Goal: Task Accomplishment & Management: Use online tool/utility

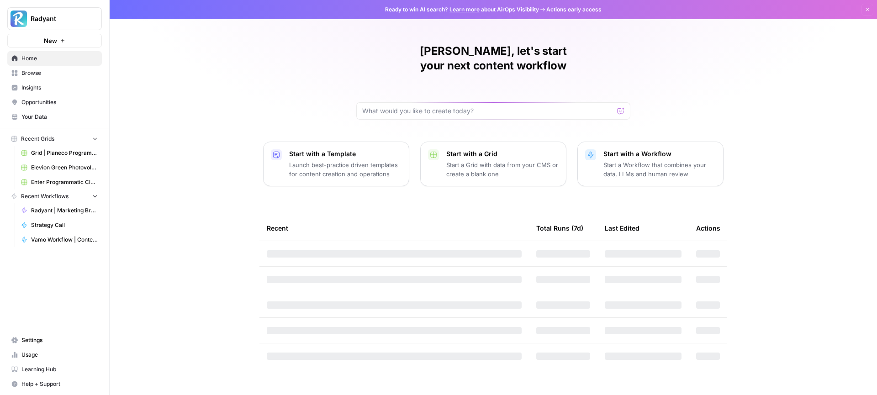
click at [43, 119] on span "Your Data" at bounding box center [59, 117] width 76 height 8
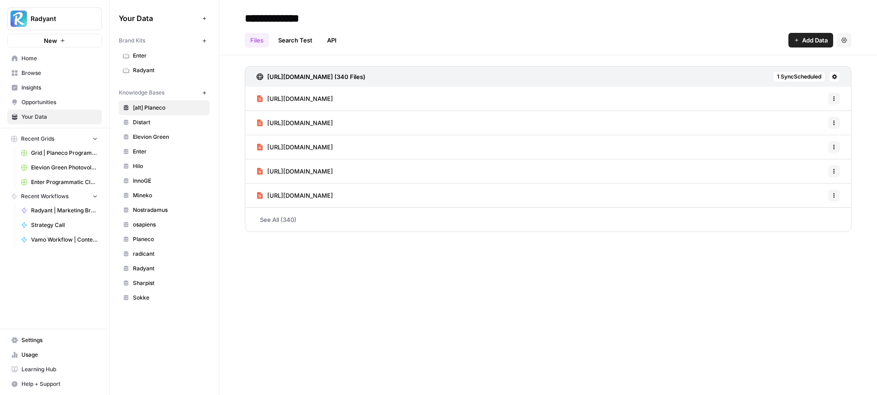
click at [145, 142] on link "Elevion Green" at bounding box center [164, 137] width 91 height 15
click at [52, 60] on span "Home" at bounding box center [59, 58] width 76 height 8
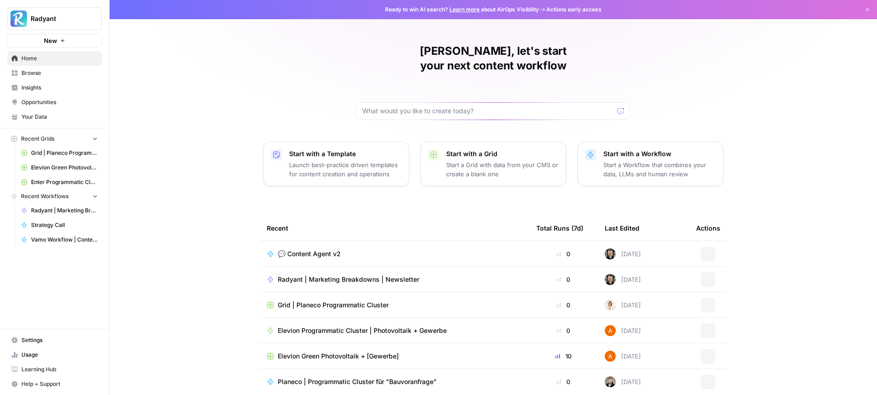
click at [295, 249] on span "💬 Content Agent v2" at bounding box center [309, 253] width 63 height 9
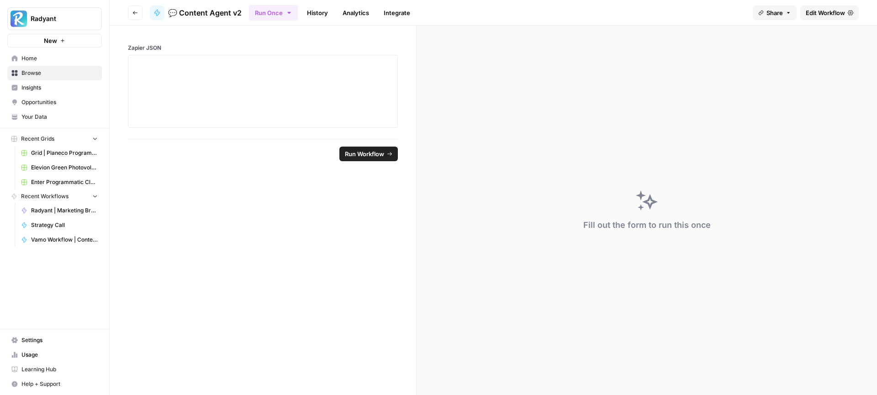
click at [330, 14] on link "History" at bounding box center [318, 12] width 32 height 15
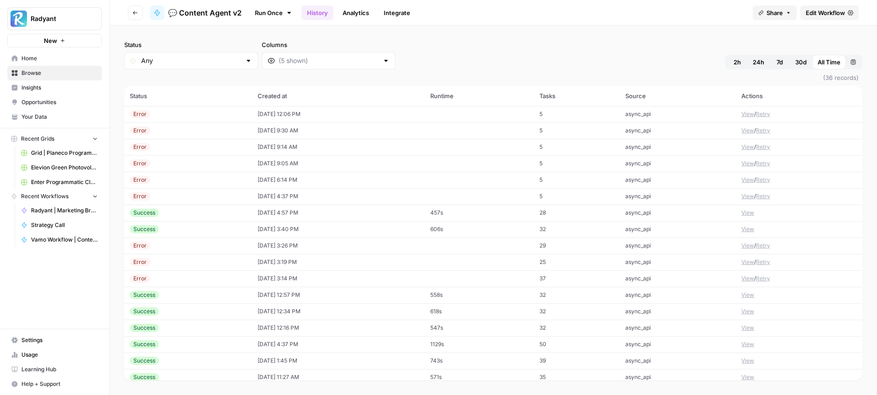
click at [321, 112] on td "[DATE] 12:06 PM" at bounding box center [338, 114] width 173 height 16
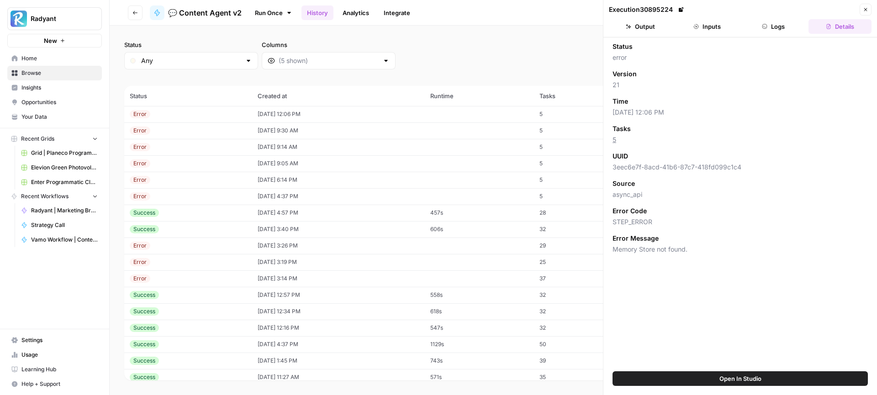
click at [775, 28] on button "Logs" at bounding box center [773, 26] width 63 height 15
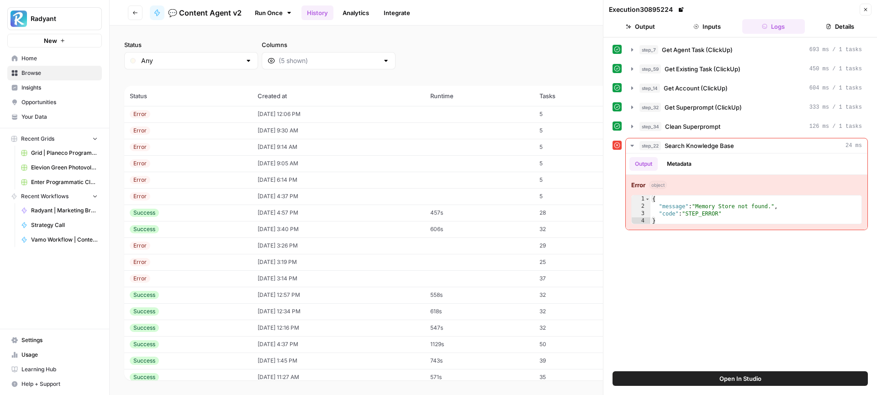
click at [56, 116] on span "Your Data" at bounding box center [59, 117] width 76 height 8
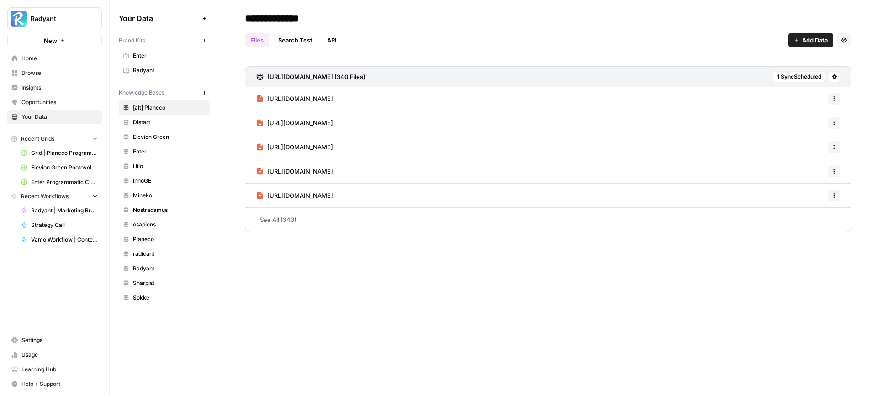
click at [160, 135] on span "Elevion Green" at bounding box center [169, 137] width 73 height 8
click at [45, 59] on span "Home" at bounding box center [59, 58] width 76 height 8
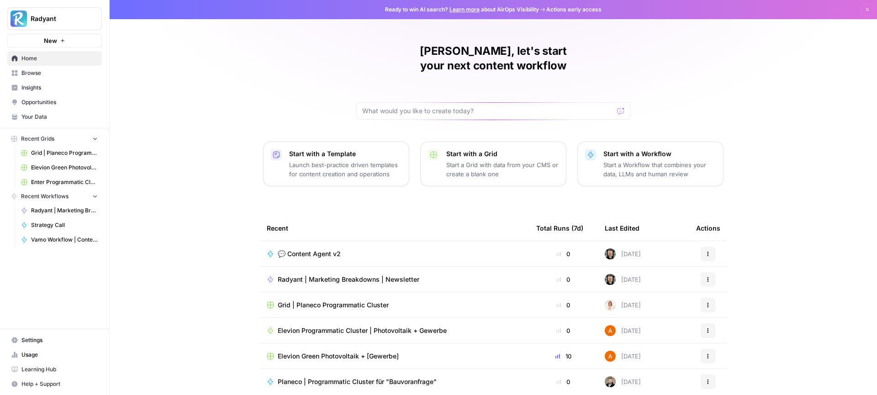
click at [328, 249] on span "💬 Content Agent v2" at bounding box center [309, 253] width 63 height 9
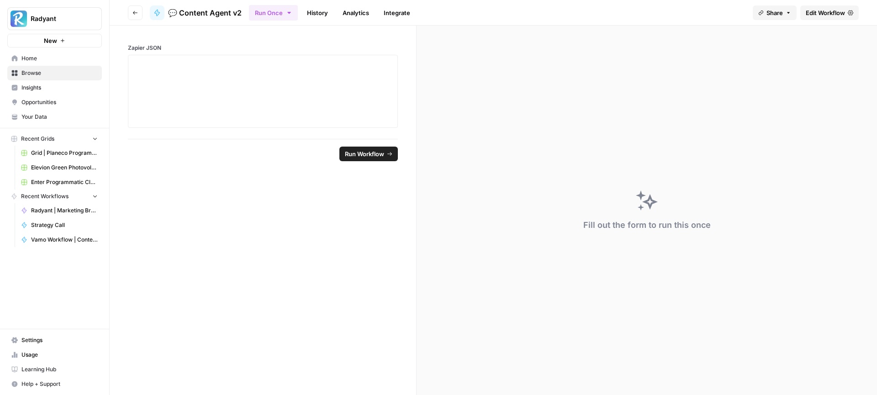
click at [321, 15] on link "History" at bounding box center [318, 12] width 32 height 15
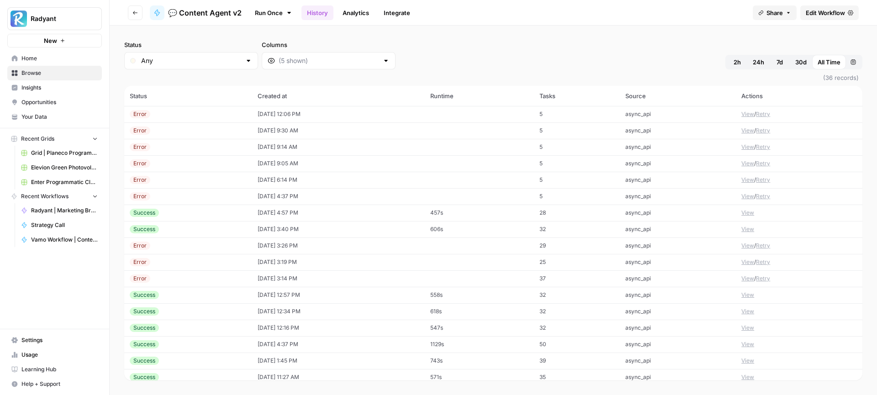
click at [217, 117] on div "Error" at bounding box center [188, 114] width 117 height 8
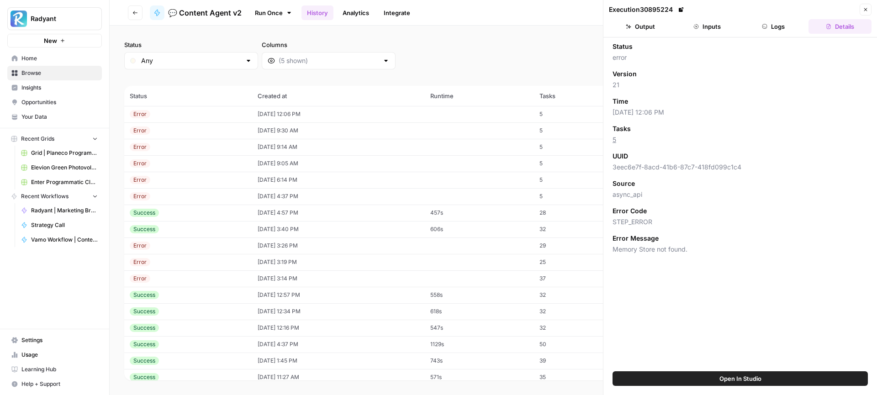
click at [716, 28] on button "Inputs" at bounding box center [707, 26] width 63 height 15
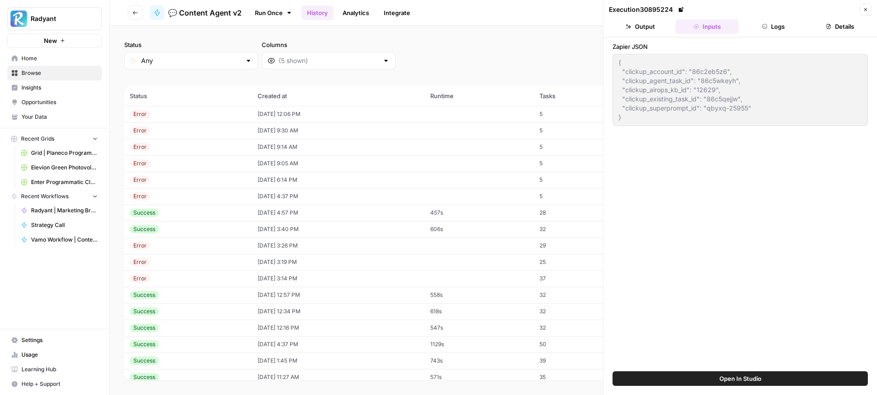
click at [776, 25] on button "Logs" at bounding box center [773, 26] width 63 height 15
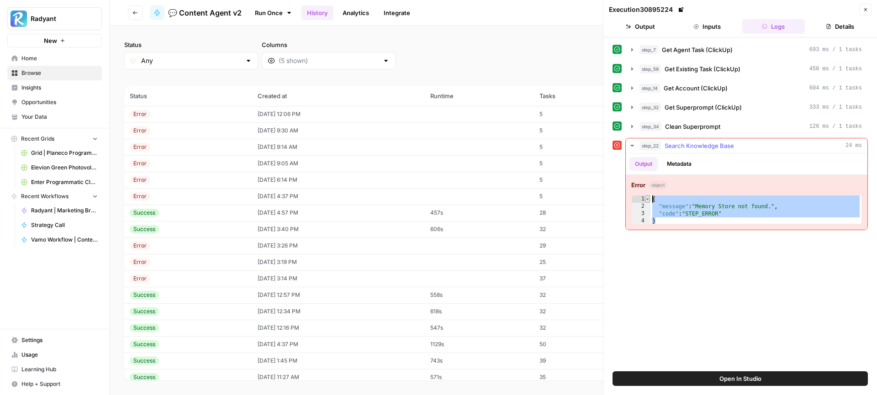
drag, startPoint x: 666, startPoint y: 221, endPoint x: 646, endPoint y: 197, distance: 30.8
click at [646, 197] on div "* 1 2 3 4 { "message" : "Memory Store not found." , "code" : "STEP_ERROR" } XXX…" at bounding box center [746, 209] width 231 height 29
type textarea "**********"
click at [631, 52] on icon "button" at bounding box center [632, 49] width 7 height 7
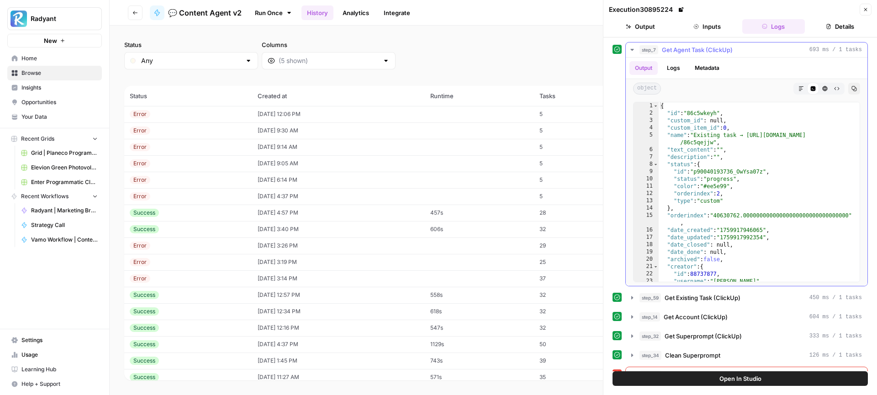
type textarea "**********"
click at [758, 149] on div "{ "id" : "86c5wkeyh" , "custom_id" : null , "custom_item_id" : 0 , "name" : "Ex…" at bounding box center [759, 199] width 201 height 194
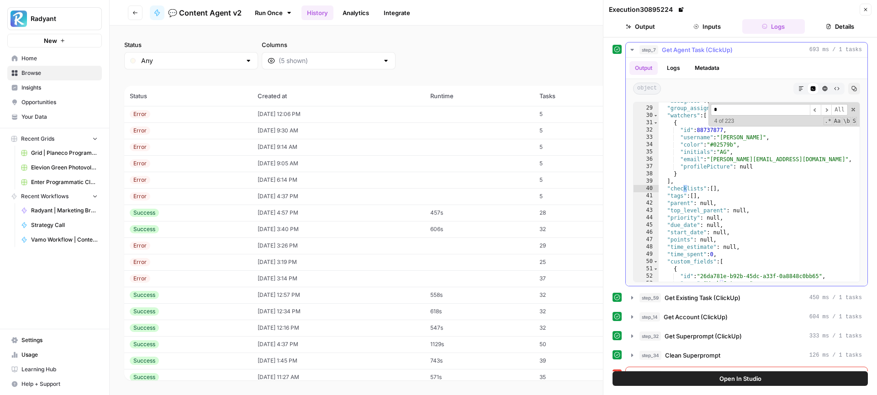
scroll to position [217, 0]
type input "*"
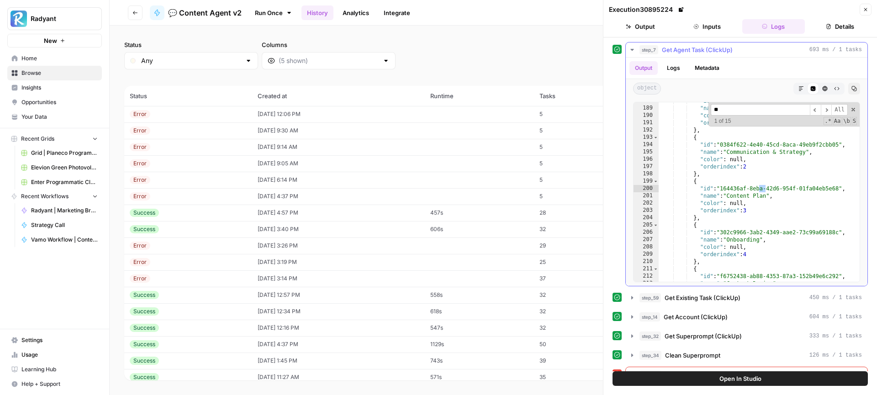
type input "*"
click at [724, 109] on input "**" at bounding box center [760, 109] width 99 height 11
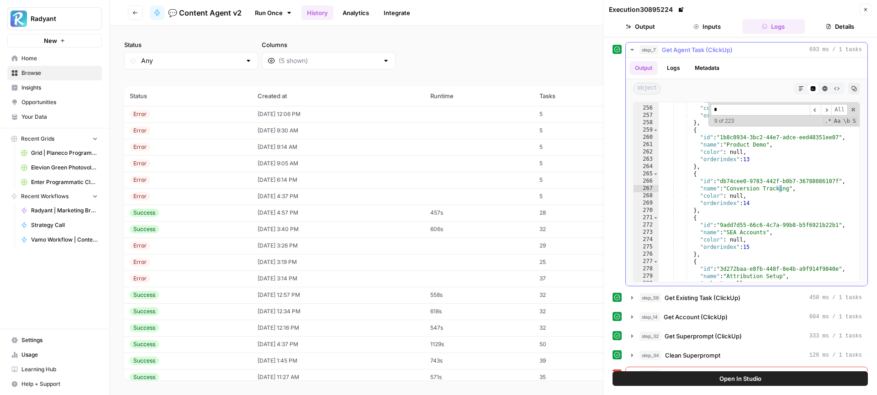
scroll to position [1877, 0]
type input "*******"
click at [724, 109] on input "*******" at bounding box center [760, 109] width 99 height 11
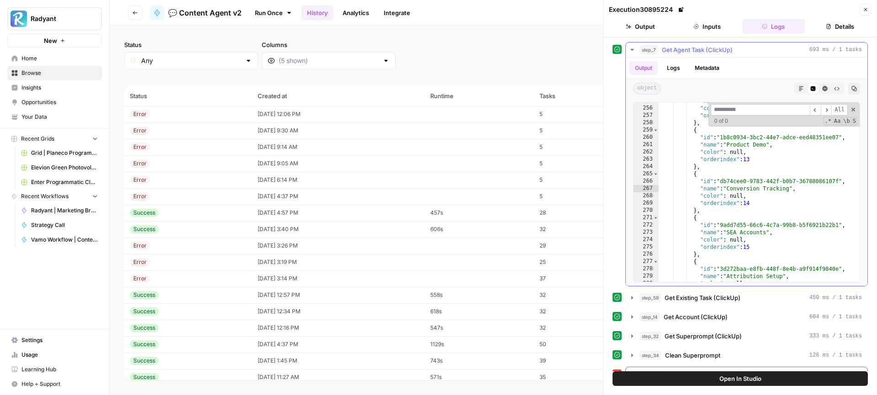
type textarea "**********"
click at [775, 203] on div ""name" : "First Content" , "color" : null , "orderindex" : 12 } , { "id" : "1b8…" at bounding box center [759, 194] width 201 height 194
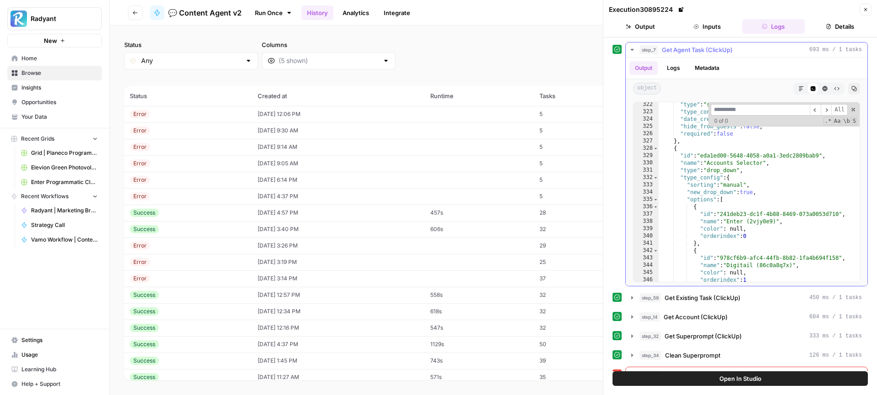
scroll to position [2511, 0]
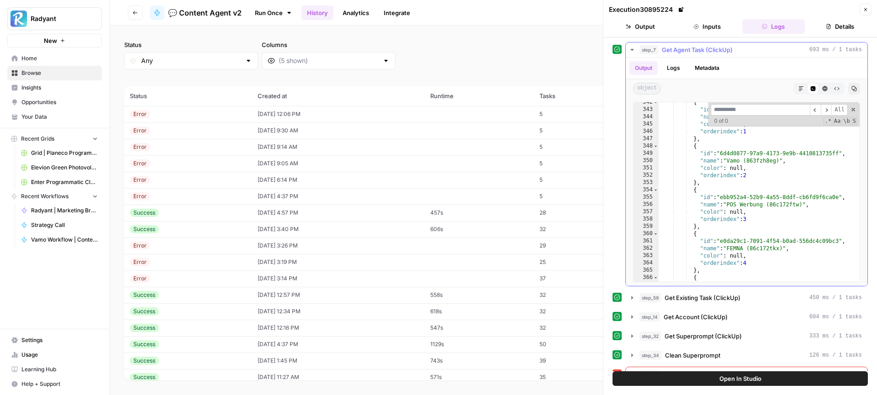
click at [762, 111] on input at bounding box center [760, 109] width 99 height 11
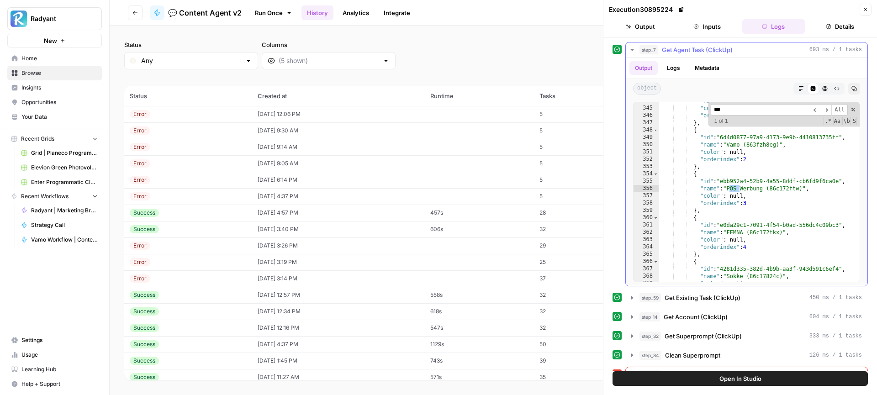
scroll to position [2527, 0]
click at [762, 111] on input "***" at bounding box center [760, 109] width 99 height 11
type input "***"
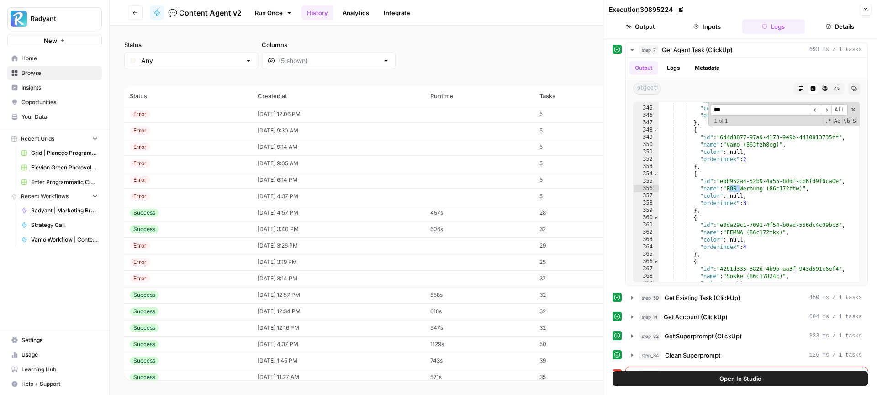
click at [199, 219] on td "Success" at bounding box center [188, 213] width 128 height 16
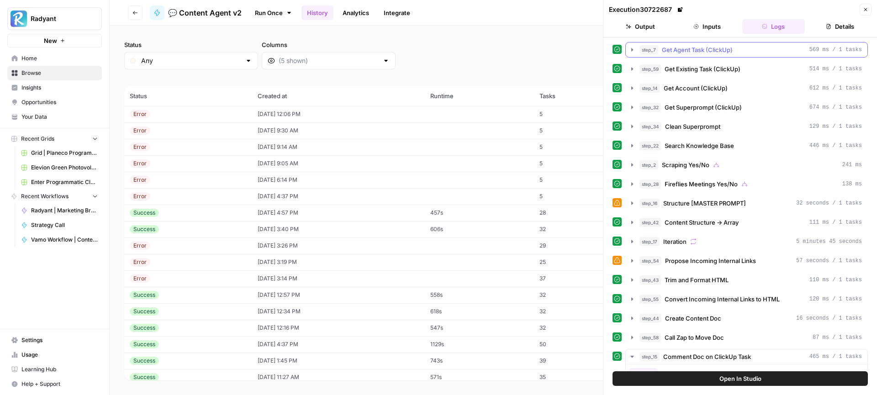
click at [632, 52] on icon "button" at bounding box center [632, 49] width 7 height 7
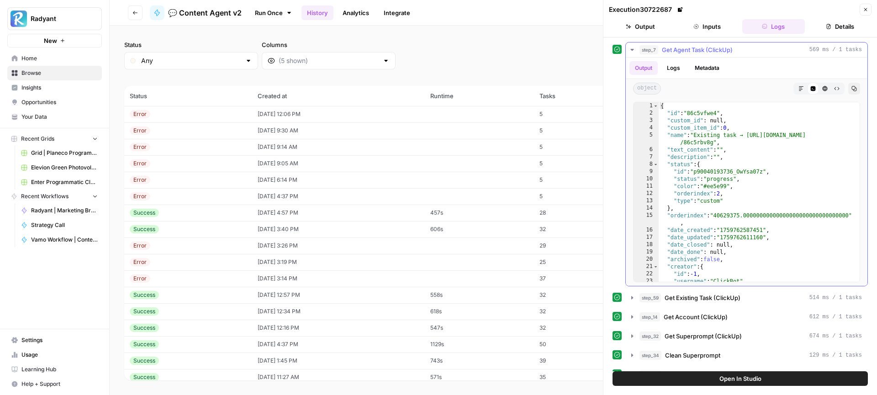
type textarea "**********"
click at [754, 132] on div "{ "id" : "86c5vfwe4" , "custom_id" : null , "custom_item_id" : 0 , "name" : "Ex…" at bounding box center [759, 199] width 201 height 194
type input "*"
click at [334, 213] on td "[DATE] 4:57 PM" at bounding box center [338, 213] width 173 height 16
click at [323, 116] on td "[DATE] 12:06 PM" at bounding box center [338, 114] width 173 height 16
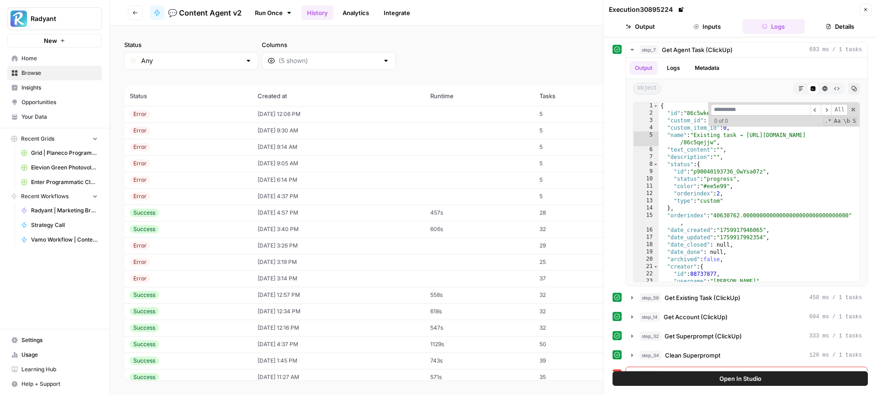
click at [713, 375] on button "Open In Studio" at bounding box center [740, 378] width 255 height 15
click at [320, 116] on td "[DATE] 12:06 PM" at bounding box center [338, 114] width 173 height 16
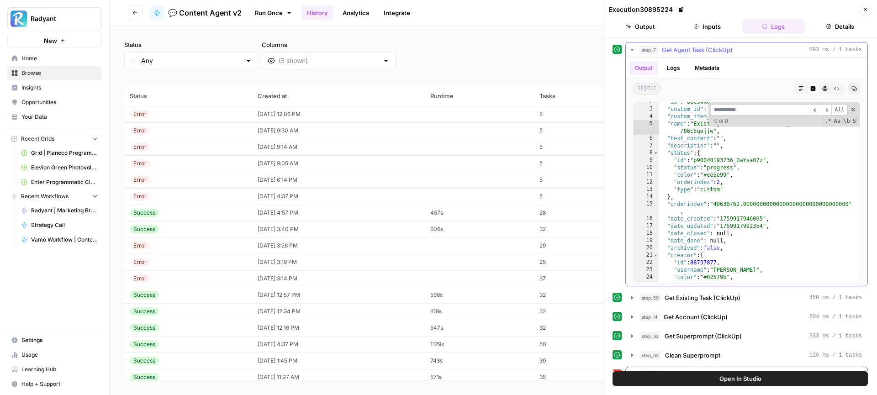
scroll to position [28, 0]
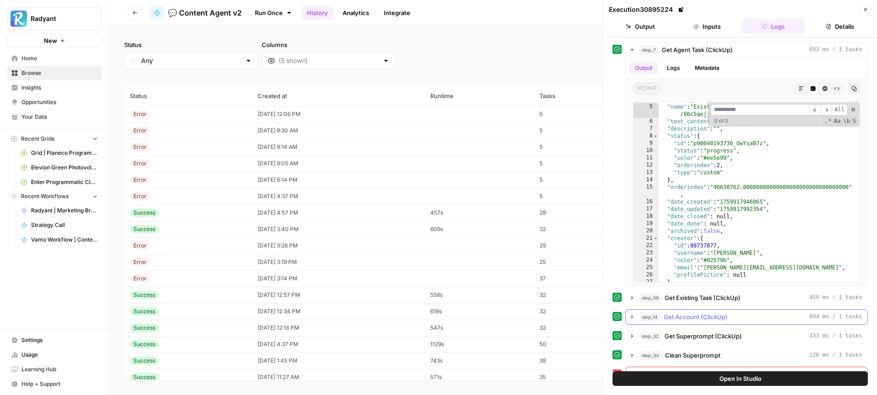
click at [630, 322] on button "step_14 Get Account (ClickUp) 604 ms / 1 tasks" at bounding box center [747, 317] width 242 height 15
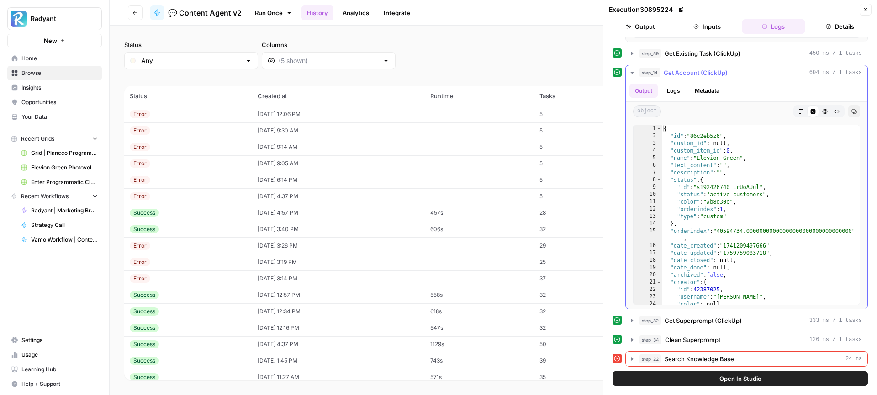
scroll to position [0, 0]
type textarea "**********"
click at [807, 151] on div "{ "id" : "86c2eb5z6" , "custom_id" : null , "custom_item_id" : 0 , "name" : "El…" at bounding box center [761, 222] width 198 height 194
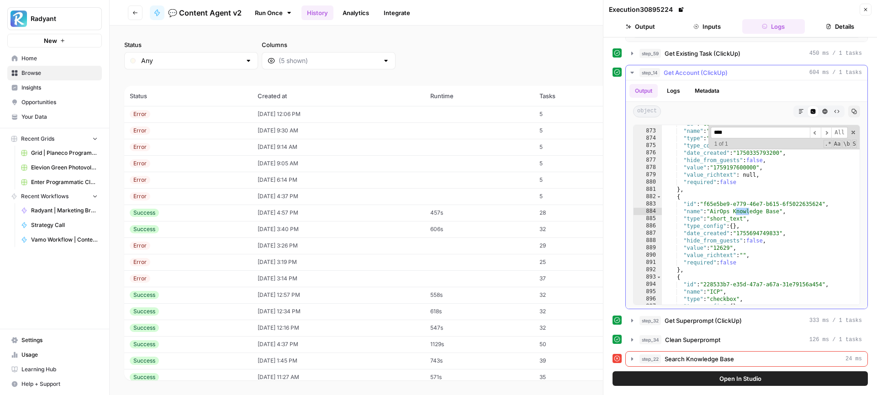
type input "****"
type textarea "**********"
click at [726, 249] on div ""id" : "e8ccad9d-7353-4f66-88e0-6b07f2870d55" , "name" : "Last Billing Date" , …" at bounding box center [761, 217] width 198 height 194
click at [748, 248] on div ""id" : "e8ccad9d-7353-4f66-88e0-6b07f2870d55" , "name" : "Last Billing Date" , …" at bounding box center [761, 217] width 198 height 194
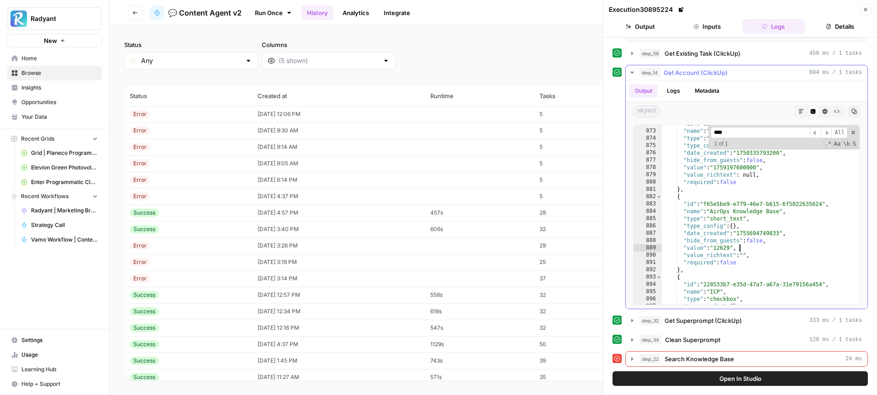
click at [721, 248] on div ""id" : "e8ccad9d-7353-4f66-88e0-6b07f2870d55" , "name" : "Last Billing Date" , …" at bounding box center [761, 217] width 198 height 194
click at [749, 247] on div ""id" : "e8ccad9d-7353-4f66-88e0-6b07f2870d55" , "name" : "Last Billing Date" , …" at bounding box center [761, 217] width 198 height 194
click at [723, 247] on div ""id" : "e8ccad9d-7353-4f66-88e0-6b07f2870d55" , "name" : "Last Billing Date" , …" at bounding box center [761, 217] width 198 height 194
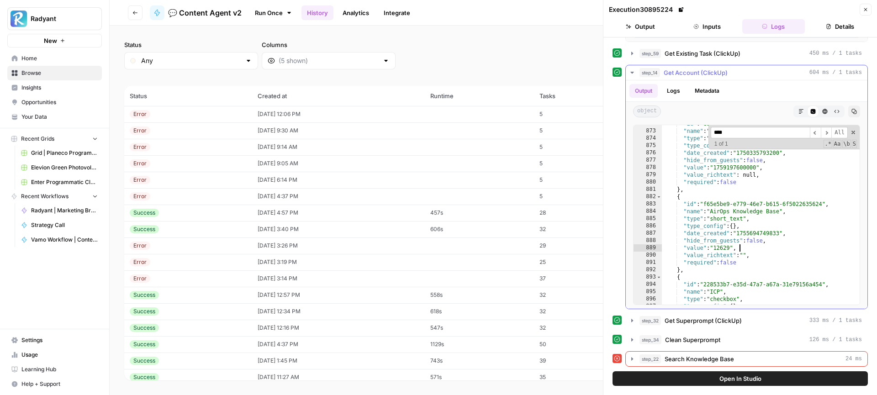
click at [741, 248] on div ""id" : "e8ccad9d-7353-4f66-88e0-6b07f2870d55" , "name" : "Last Billing Date" , …" at bounding box center [761, 217] width 198 height 194
click at [419, 190] on td "[DATE] 4:37 PM" at bounding box center [338, 196] width 173 height 16
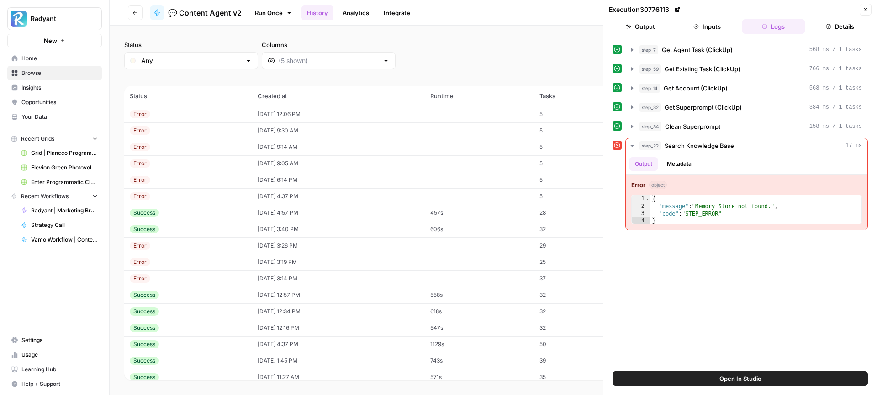
click at [171, 130] on div "Error" at bounding box center [188, 131] width 117 height 8
click at [175, 149] on div "Error" at bounding box center [188, 147] width 117 height 8
click at [632, 50] on icon "button" at bounding box center [632, 49] width 2 height 3
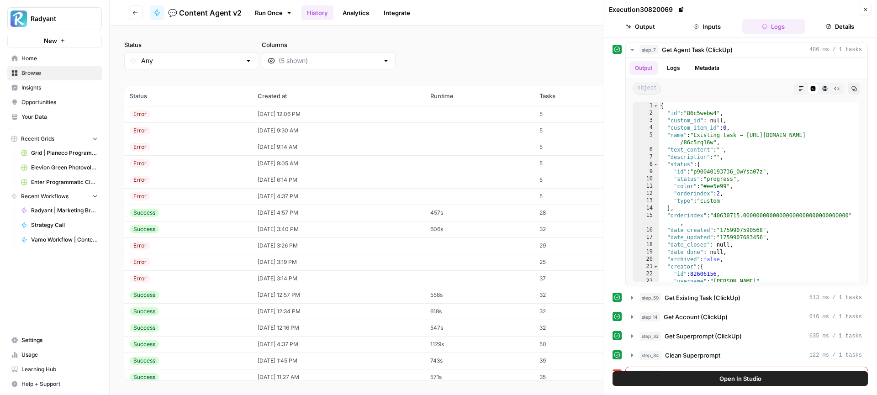
click at [401, 130] on td "[DATE] 9:30 AM" at bounding box center [338, 130] width 173 height 16
click at [377, 118] on td "[DATE] 12:06 PM" at bounding box center [338, 114] width 173 height 16
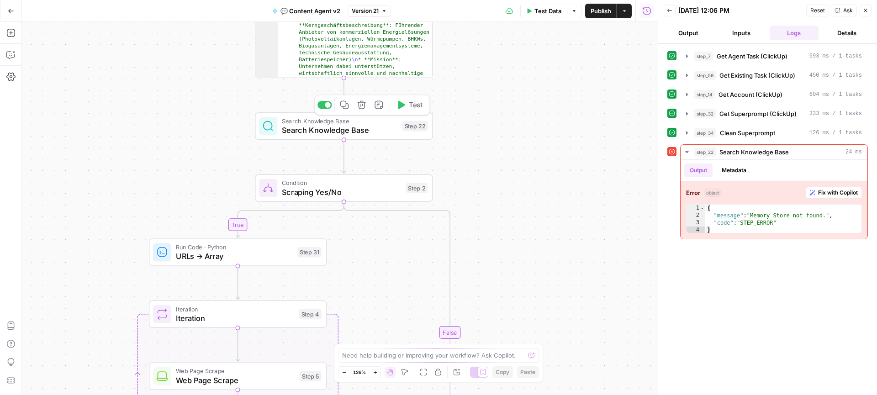
click at [365, 133] on span "Search Knowledge Base" at bounding box center [340, 129] width 116 height 11
